Goal: Check status: Check status

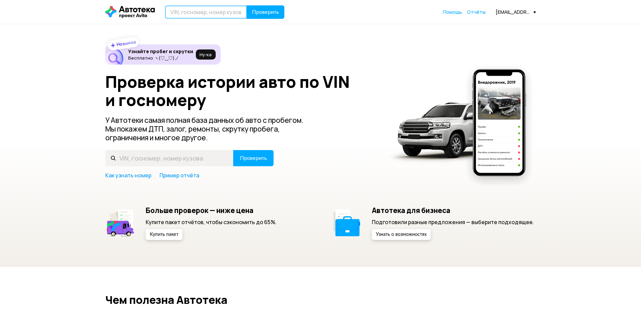
drag, startPoint x: 0, startPoint y: 0, endPoint x: 211, endPoint y: 13, distance: 211.5
click at [210, 13] on input "text" at bounding box center [206, 11] width 82 height 13
paste input "[VEHICLE_IDENTIFICATION_NUMBER]"
type input "[VEHICLE_IDENTIFICATION_NUMBER]"
click at [247, 5] on button "Проверить" at bounding box center [266, 11] width 38 height 13
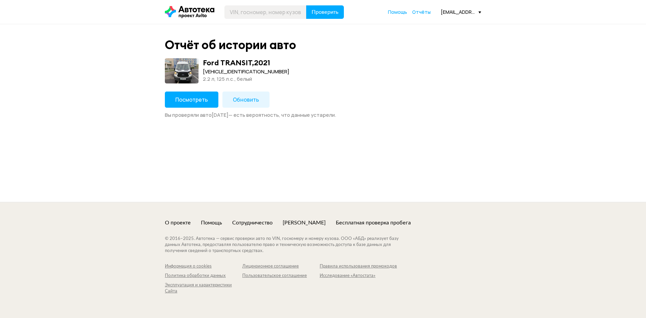
click at [190, 96] on span "Посмотреть" at bounding box center [191, 99] width 33 height 7
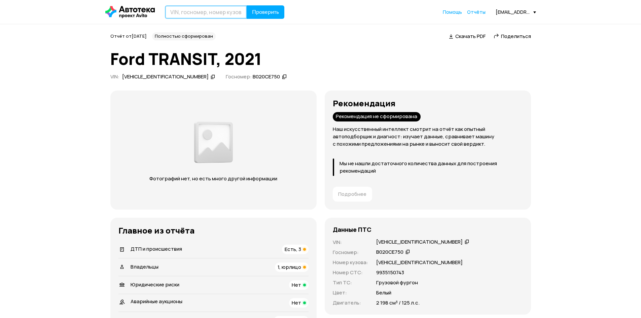
click at [231, 18] on input "text" at bounding box center [206, 11] width 82 height 13
paste input "[VEHICLE_IDENTIFICATION_NUMBER]"
type input "[VEHICLE_IDENTIFICATION_NUMBER]"
click at [264, 15] on button "Проверить" at bounding box center [266, 11] width 38 height 13
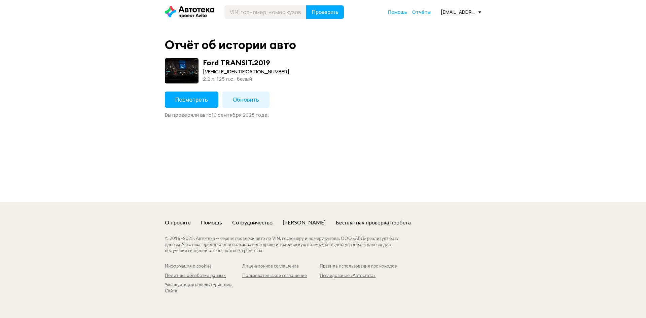
click at [192, 101] on span "Посмотреть" at bounding box center [191, 99] width 33 height 7
